Goal: Task Accomplishment & Management: Complete application form

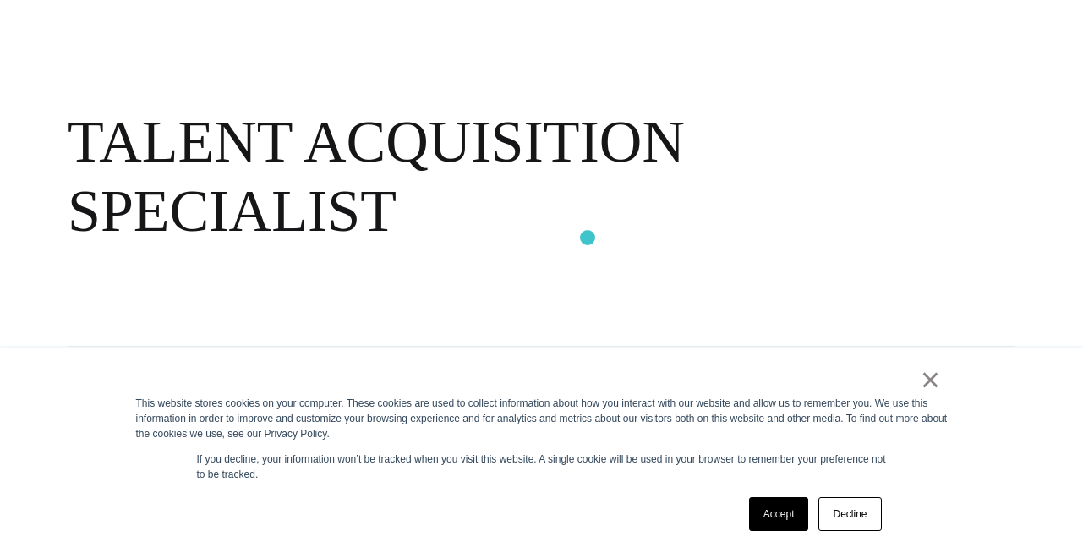
scroll to position [139, 0]
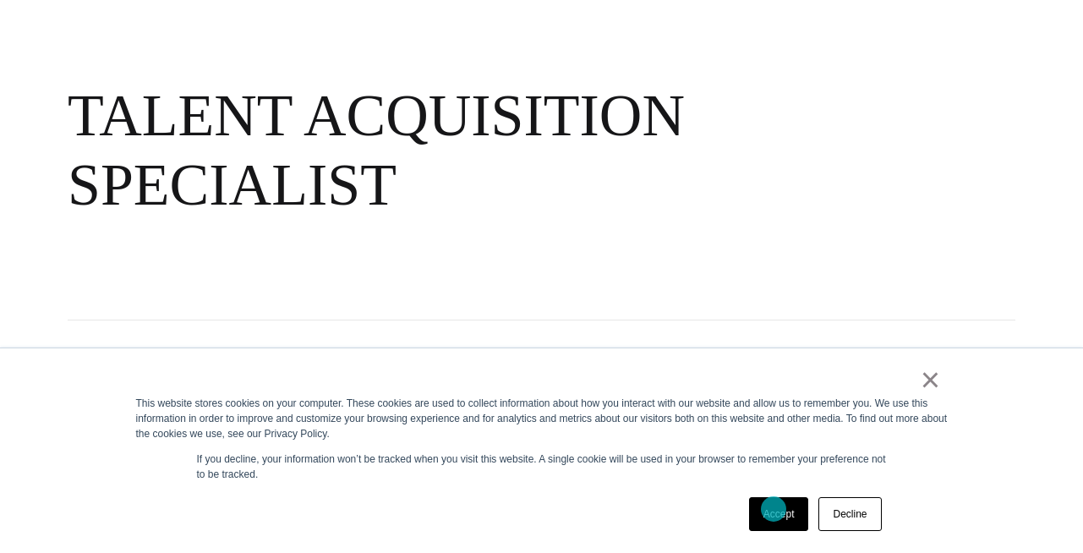
click at [774, 509] on link "Accept" at bounding box center [779, 514] width 60 height 34
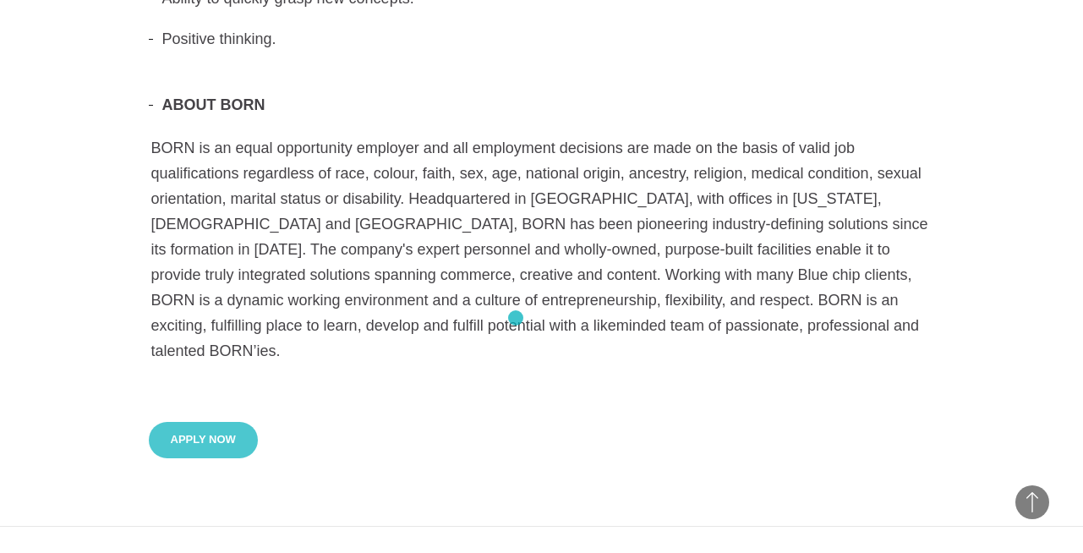
scroll to position [1414, 0]
click at [207, 423] on button "Apply Now" at bounding box center [203, 441] width 109 height 36
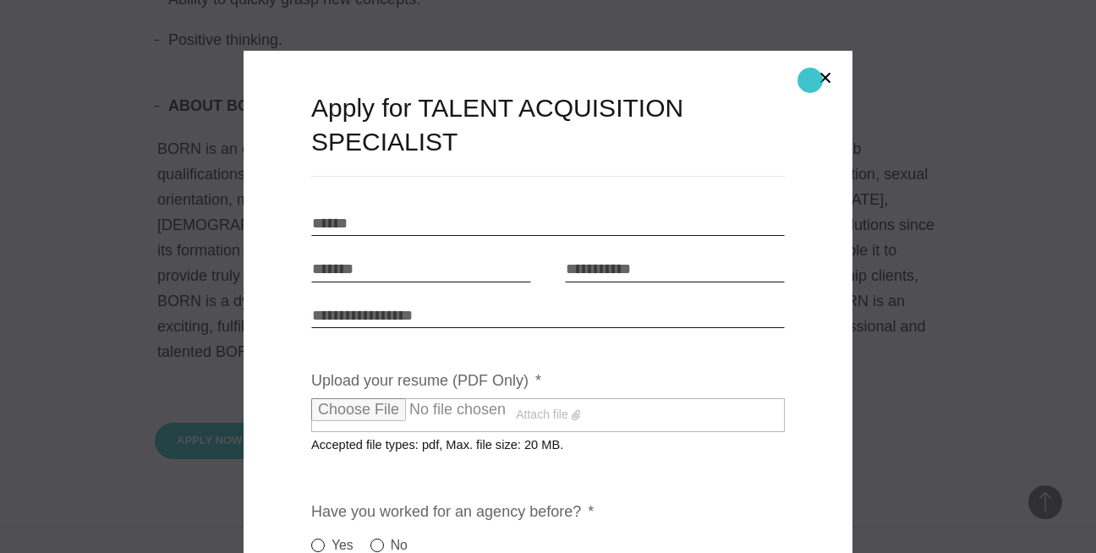
click at [810, 80] on button "Close modal" at bounding box center [825, 78] width 41 height 41
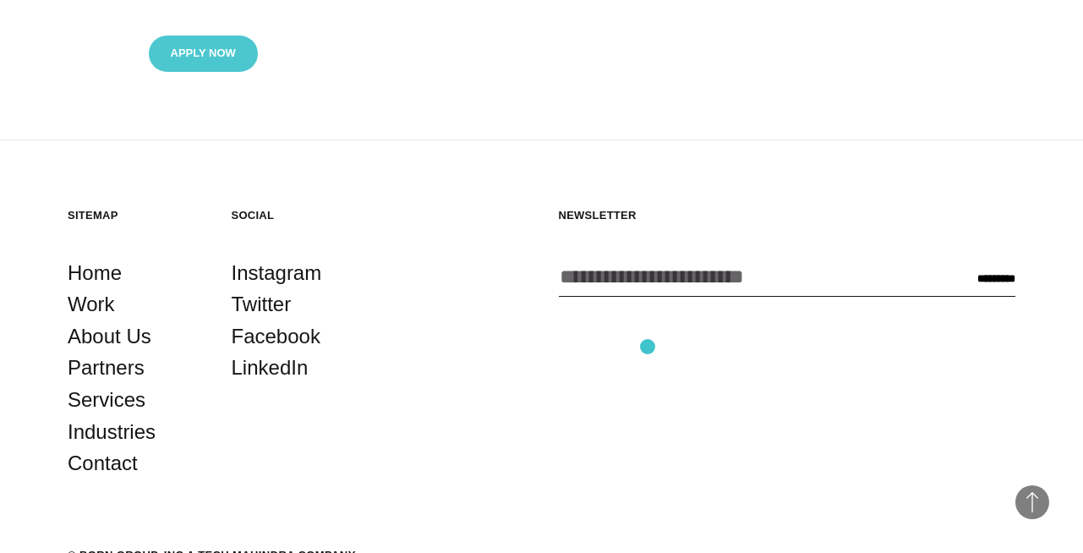
scroll to position [1806, 0]
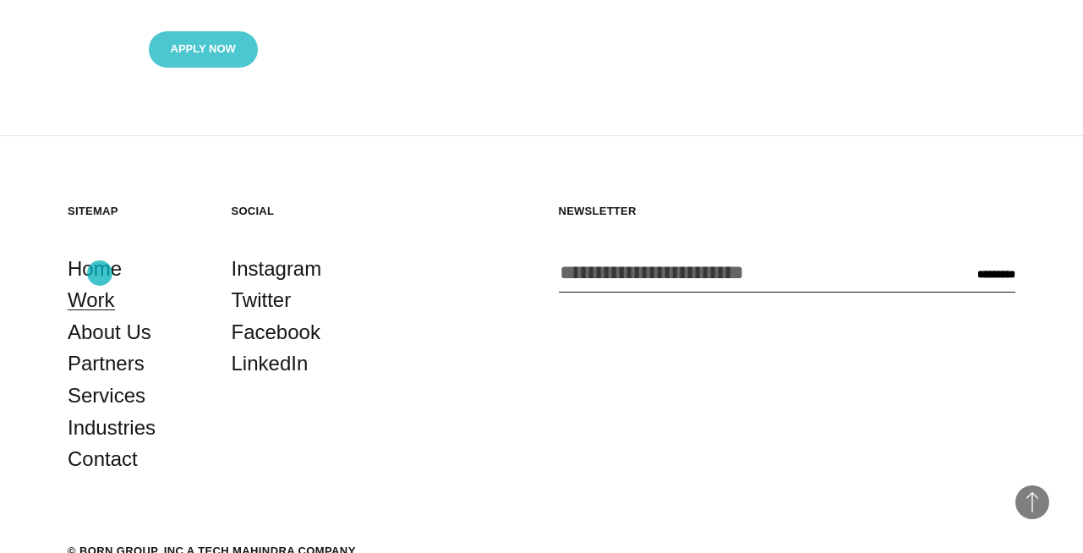
click at [100, 284] on link "Work" at bounding box center [91, 300] width 47 height 32
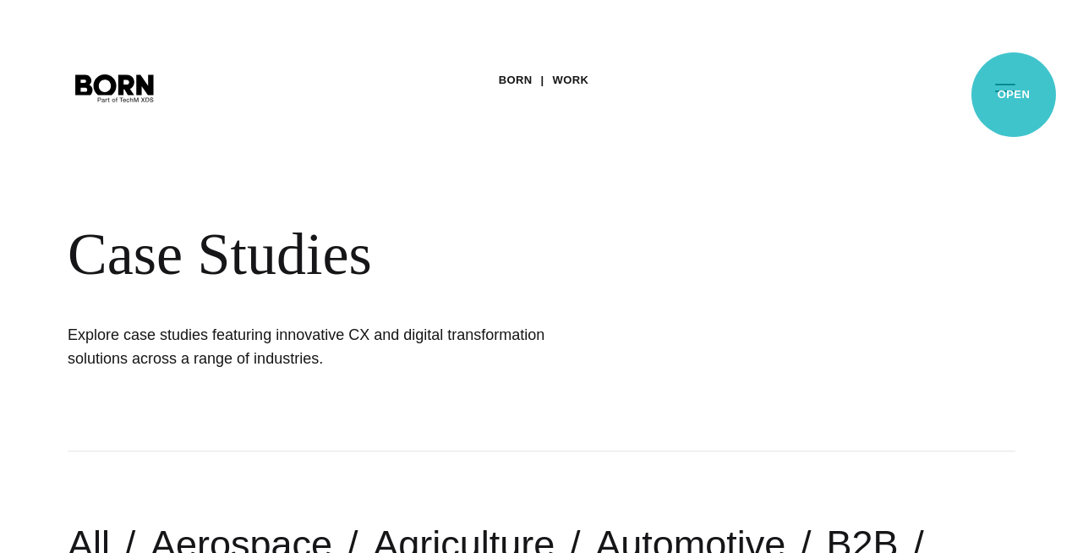
click at [1014, 95] on button "Primary Menu" at bounding box center [1005, 87] width 41 height 36
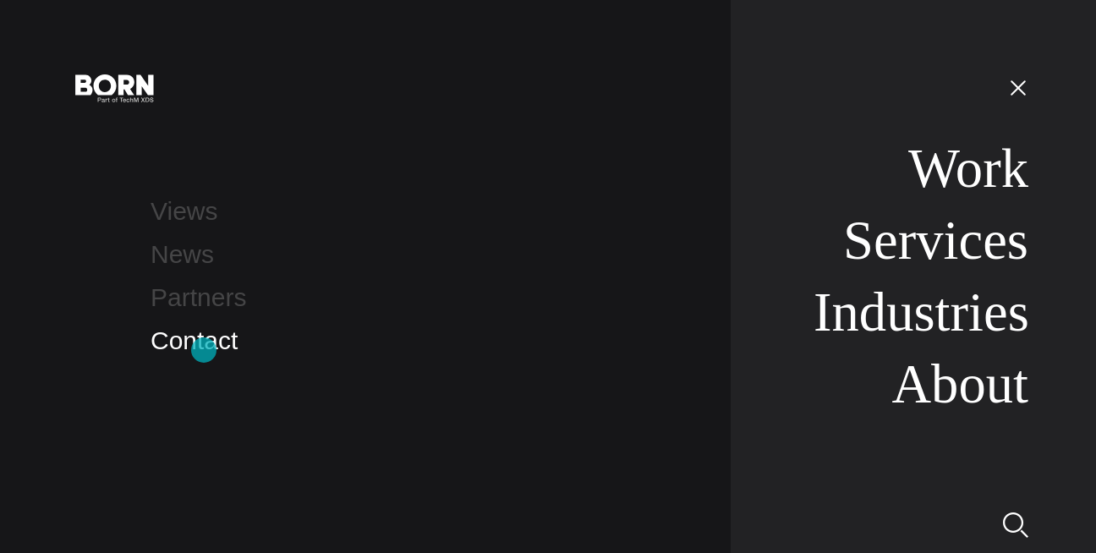
click at [204, 350] on link "Contact" at bounding box center [194, 340] width 87 height 28
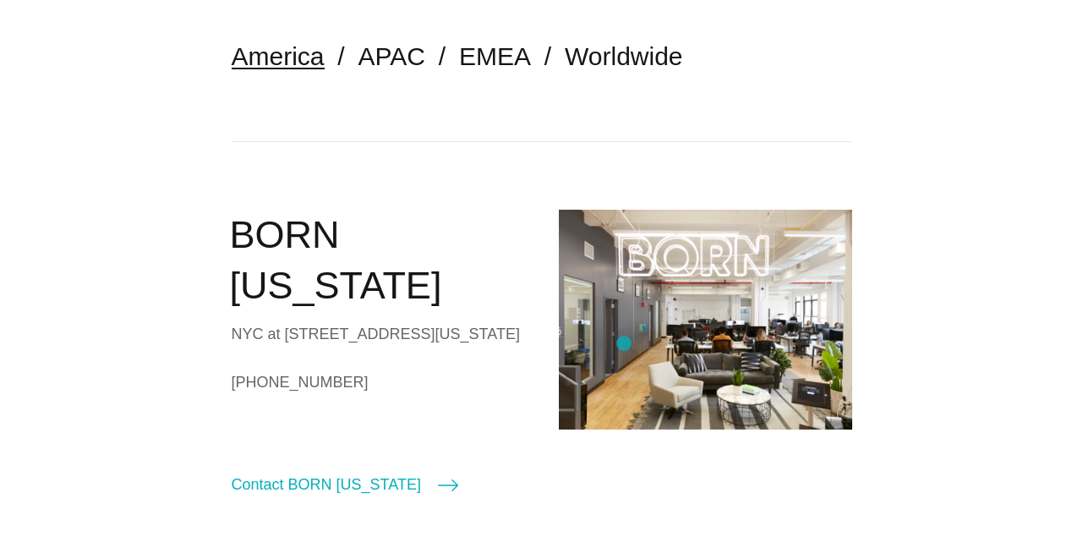
scroll to position [424, 0]
